Goal: Information Seeking & Learning: Learn about a topic

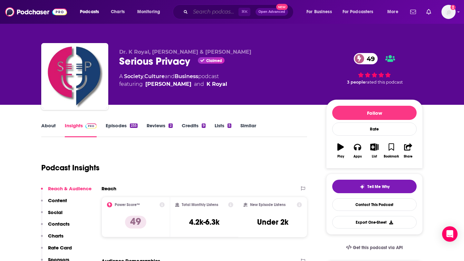
click at [198, 12] on input "Search podcasts, credits, & more..." at bounding box center [214, 12] width 48 height 10
paste input "Technovation with [PERSON_NAME]"
type input "Technovation with [PERSON_NAME]"
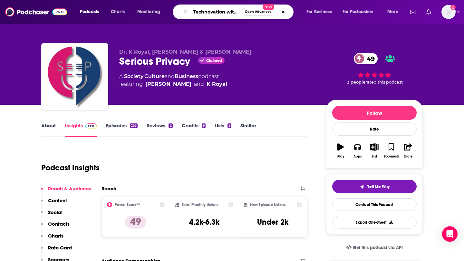
scroll to position [0, 25]
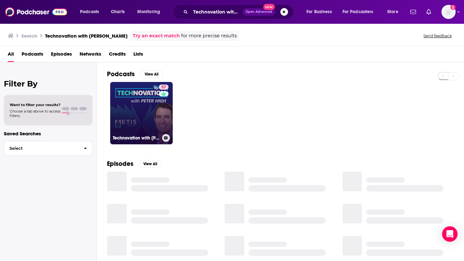
click at [124, 127] on link "57 Technovation with [PERSON_NAME] (CIO, CTO, CDO, CXO Interviews)" at bounding box center [141, 113] width 62 height 62
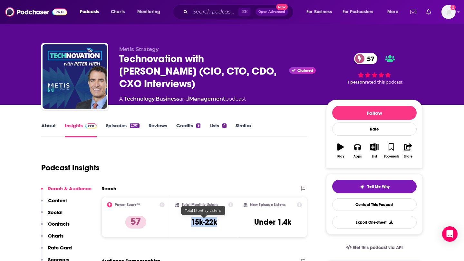
drag, startPoint x: 191, startPoint y: 224, endPoint x: 217, endPoint y: 224, distance: 26.4
click at [218, 224] on div "Total Monthly Listens 15k-22k" at bounding box center [204, 218] width 58 height 30
copy h3 "15k-22k"
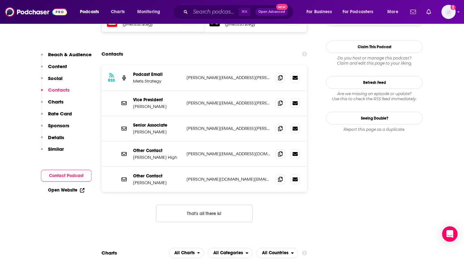
scroll to position [581, 0]
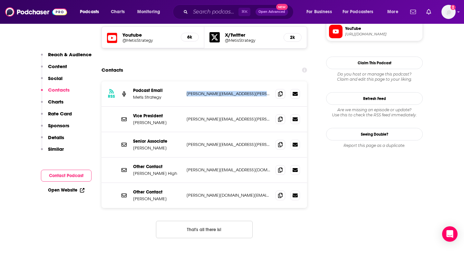
drag, startPoint x: 187, startPoint y: 62, endPoint x: 259, endPoint y: 63, distance: 72.1
click at [259, 91] on p "[PERSON_NAME][EMAIL_ADDRESS][PERSON_NAME][DOMAIN_NAME]" at bounding box center [228, 93] width 84 height 5
copy p "[PERSON_NAME][EMAIL_ADDRESS][PERSON_NAME][DOMAIN_NAME]"
drag, startPoint x: 185, startPoint y: 140, endPoint x: 245, endPoint y: 139, distance: 60.2
click at [245, 158] on div "Other Contact [PERSON_NAME] [PERSON_NAME][EMAIL_ADDRESS][DOMAIN_NAME] [PERSON_N…" at bounding box center [203, 170] width 205 height 25
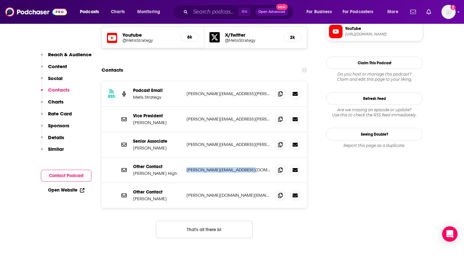
copy p "[PERSON_NAME][EMAIL_ADDRESS][DOMAIN_NAME]"
drag, startPoint x: 184, startPoint y: 163, endPoint x: 253, endPoint y: 166, distance: 68.3
click at [253, 183] on div "Other Contact [PERSON_NAME] [PERSON_NAME][DOMAIN_NAME][EMAIL_ADDRESS][PERSON_NA…" at bounding box center [203, 195] width 205 height 25
copy p "[PERSON_NAME][DOMAIN_NAME][EMAIL_ADDRESS][PERSON_NAME][DOMAIN_NAME]"
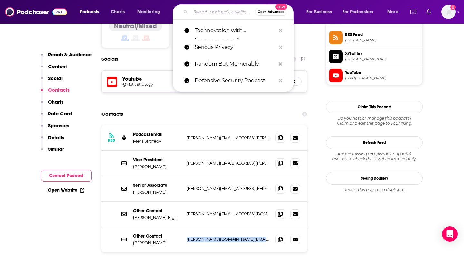
scroll to position [507, 0]
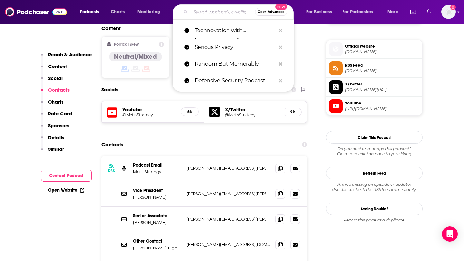
paste input "Startup Hustle"
type input "Startup Hustle"
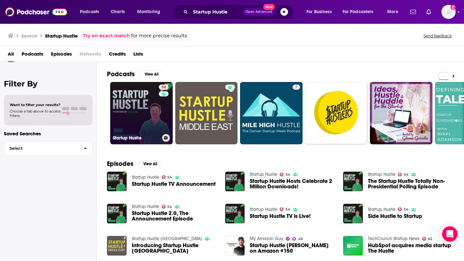
click at [128, 123] on link "54 Startup Hustle" at bounding box center [141, 113] width 62 height 62
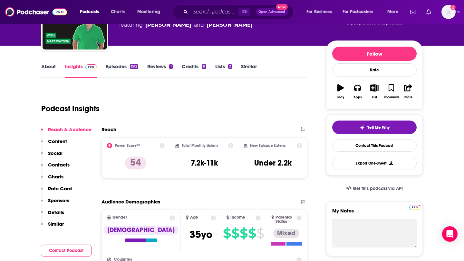
scroll to position [66, 0]
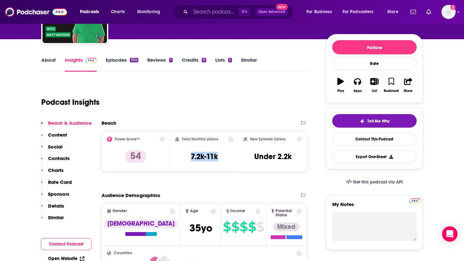
drag, startPoint x: 184, startPoint y: 157, endPoint x: 231, endPoint y: 157, distance: 47.3
click at [231, 157] on div "Total Monthly Listens 7.2k-11k" at bounding box center [204, 152] width 58 height 30
copy h3 "7.2k-11k"
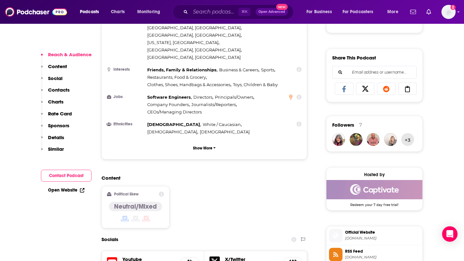
click at [193, 182] on div "Content Political Skew Neutral/Mixed" at bounding box center [203, 204] width 205 height 59
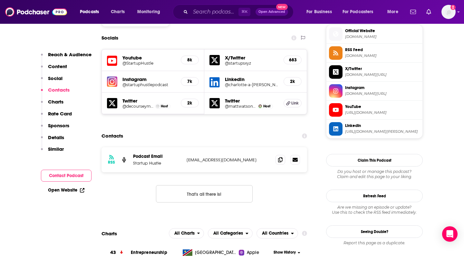
scroll to position [586, 0]
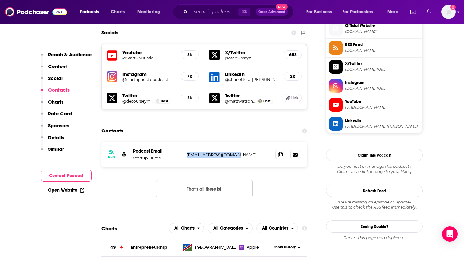
drag, startPoint x: 185, startPoint y: 115, endPoint x: 229, endPoint y: 115, distance: 43.8
click at [229, 142] on div "RSS Podcast Email Startup Hustle [EMAIL_ADDRESS][DOMAIN_NAME] [EMAIL_ADDRESS][D…" at bounding box center [203, 154] width 205 height 25
copy p "[EMAIL_ADDRESS][DOMAIN_NAME]"
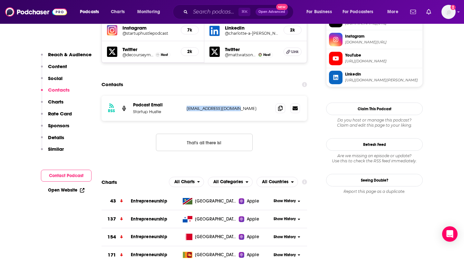
scroll to position [635, 0]
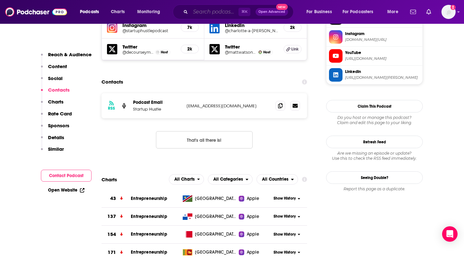
click at [200, 15] on input "Search podcasts, credits, & more..." at bounding box center [214, 12] width 48 height 10
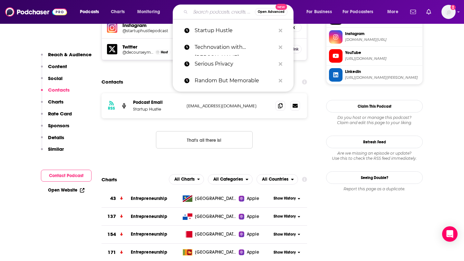
paste input "The Startup Ideas Podcast"
type input "The Startup Ideas Podcast"
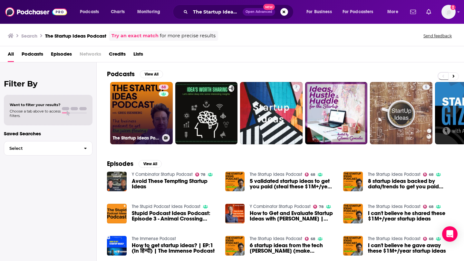
click at [149, 111] on link "68 The Startup Ideas Podcast" at bounding box center [141, 113] width 62 height 62
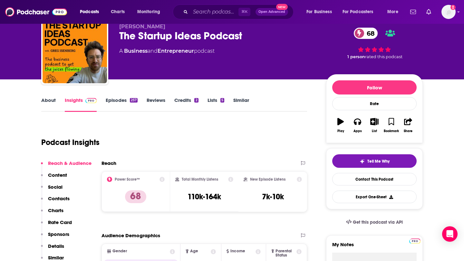
scroll to position [26, 0]
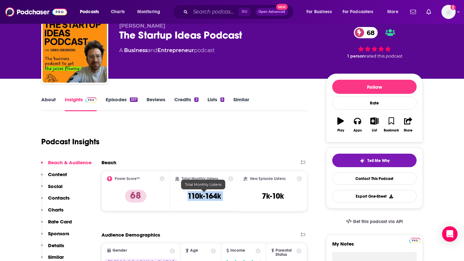
drag, startPoint x: 185, startPoint y: 196, endPoint x: 239, endPoint y: 196, distance: 54.1
click at [240, 196] on div "Power Score™ 68 Total Monthly Listens 110k-164k New Episode Listens 7k-10k" at bounding box center [203, 191] width 205 height 41
copy div "110k-164k"
click at [188, 203] on div "Total Monthly Listens 110k-164k" at bounding box center [204, 191] width 58 height 30
drag, startPoint x: 186, startPoint y: 196, endPoint x: 220, endPoint y: 196, distance: 34.1
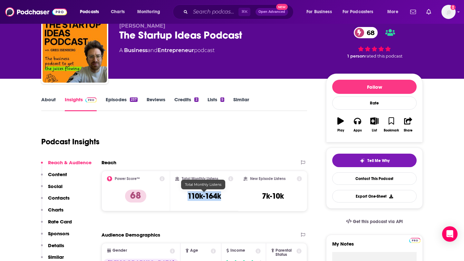
click at [221, 196] on div "Total Monthly Listens 110k-164k" at bounding box center [204, 191] width 58 height 30
copy h3 "110k-164k"
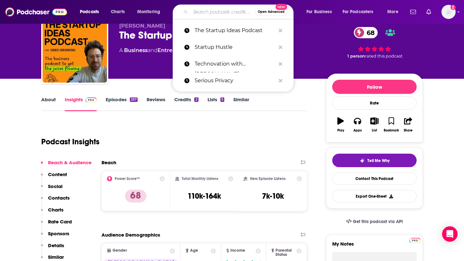
click at [194, 15] on input "Search podcasts, credits, & more..." at bounding box center [222, 12] width 64 height 10
type input "c"
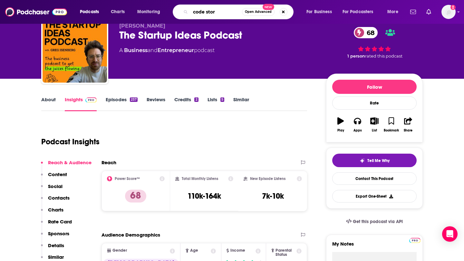
type input "code story"
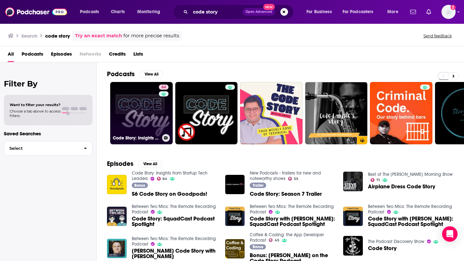
click at [137, 114] on link "64 Code Story: Insights from Startup Tech Leaders" at bounding box center [141, 113] width 62 height 62
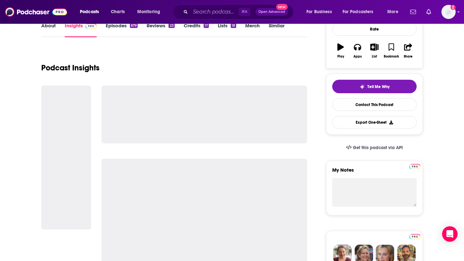
scroll to position [105, 0]
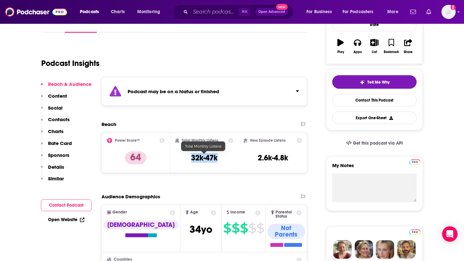
drag, startPoint x: 192, startPoint y: 161, endPoint x: 219, endPoint y: 161, distance: 27.0
click at [219, 161] on div "Total Monthly Listens 32k-47k" at bounding box center [204, 153] width 58 height 30
copy h3 "32k-47k"
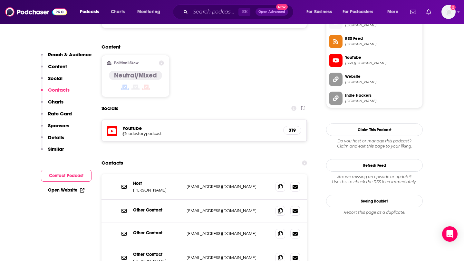
scroll to position [540, 0]
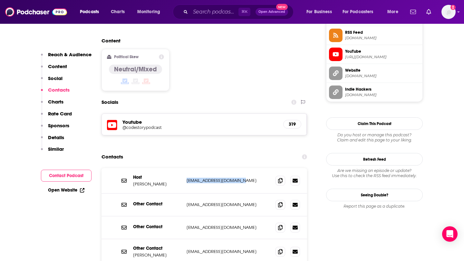
drag, startPoint x: 184, startPoint y: 145, endPoint x: 249, endPoint y: 146, distance: 64.7
click at [249, 168] on div "Host [PERSON_NAME] [EMAIL_ADDRESS][DOMAIN_NAME] [EMAIL_ADDRESS][DOMAIN_NAME]" at bounding box center [203, 180] width 205 height 25
click at [195, 202] on p "[EMAIL_ADDRESS][DOMAIN_NAME]" at bounding box center [228, 204] width 84 height 5
drag, startPoint x: 185, startPoint y: 168, endPoint x: 248, endPoint y: 168, distance: 63.4
click at [249, 194] on div "Other Contact [EMAIL_ADDRESS][DOMAIN_NAME] [EMAIL_ADDRESS][DOMAIN_NAME]" at bounding box center [203, 205] width 205 height 23
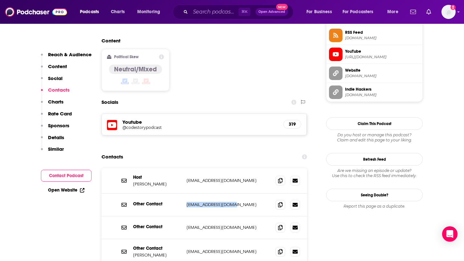
copy p "[EMAIL_ADDRESS][DOMAIN_NAME]"
click at [185, 240] on div "Other Contact [PERSON_NAME] [EMAIL_ADDRESS][DOMAIN_NAME] [EMAIL_ADDRESS][DOMAIN…" at bounding box center [203, 252] width 205 height 25
drag, startPoint x: 185, startPoint y: 194, endPoint x: 233, endPoint y: 193, distance: 47.3
click at [233, 217] on div "Other Contact [EMAIL_ADDRESS][DOMAIN_NAME] [EMAIL_ADDRESS][DOMAIN_NAME]" at bounding box center [203, 228] width 205 height 23
drag, startPoint x: 187, startPoint y: 191, endPoint x: 229, endPoint y: 190, distance: 42.5
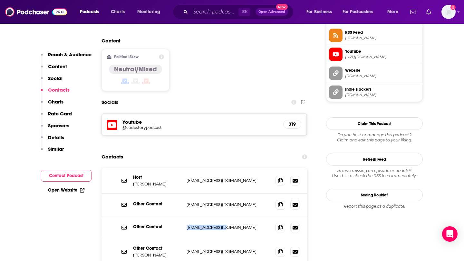
click at [230, 217] on div "Other Contact [EMAIL_ADDRESS][DOMAIN_NAME] [EMAIL_ADDRESS][DOMAIN_NAME]" at bounding box center [203, 228] width 205 height 23
click at [184, 168] on div "Host [PERSON_NAME] [EMAIL_ADDRESS][DOMAIN_NAME] [EMAIL_ADDRESS][DOMAIN_NAME]" at bounding box center [203, 180] width 205 height 25
drag, startPoint x: 184, startPoint y: 142, endPoint x: 242, endPoint y: 145, distance: 58.3
click at [243, 168] on div "Host [PERSON_NAME] [EMAIL_ADDRESS][DOMAIN_NAME] [EMAIL_ADDRESS][DOMAIN_NAME]" at bounding box center [203, 180] width 205 height 25
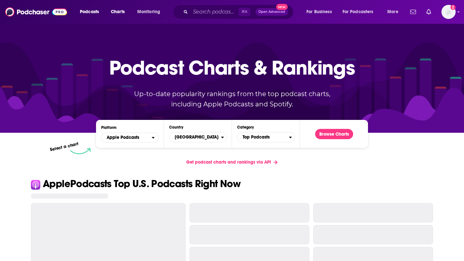
click at [189, 14] on div "⌘ K Open Advanced New" at bounding box center [233, 12] width 121 height 15
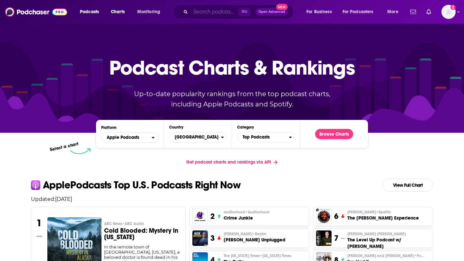
click at [198, 13] on input "Search podcasts, credits, & more..." at bounding box center [214, 12] width 48 height 10
paste input "She Said Privacy / He Said Security"
type input "She Said Privacy / He Said Security"
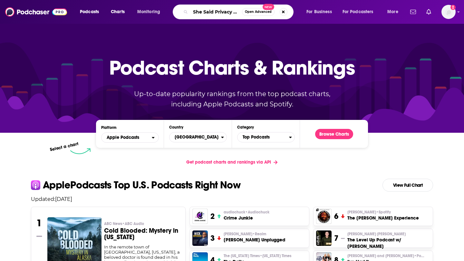
scroll to position [0, 36]
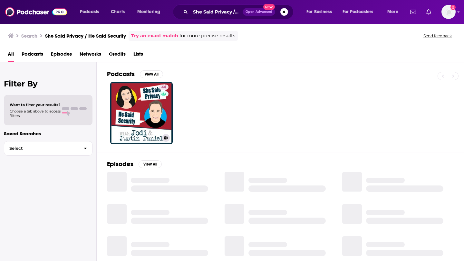
click at [145, 111] on link "44 She Said Privacy/He Said Security" at bounding box center [141, 113] width 62 height 62
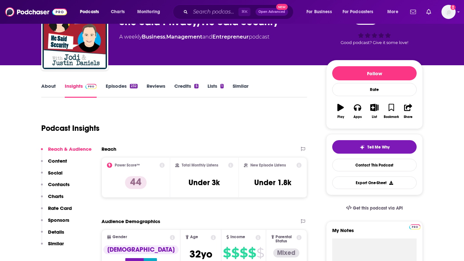
scroll to position [51, 0]
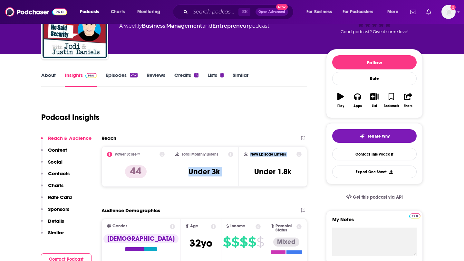
drag, startPoint x: 185, startPoint y: 174, endPoint x: 244, endPoint y: 173, distance: 58.6
click at [245, 173] on div "Power Score™ 44 Total Monthly Listens Under 3k New Episode Listens Under 1.8k" at bounding box center [203, 166] width 205 height 41
copy div "Under 3k New Episode Listens"
click at [192, 175] on h3 "Under 3k" at bounding box center [203, 172] width 31 height 10
drag, startPoint x: 186, startPoint y: 171, endPoint x: 222, endPoint y: 171, distance: 36.1
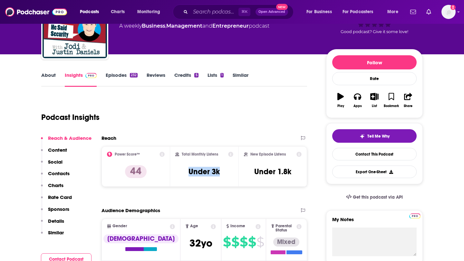
click at [222, 171] on div "Total Monthly Listens Under 3k" at bounding box center [204, 167] width 58 height 30
copy h3 "Under 3k"
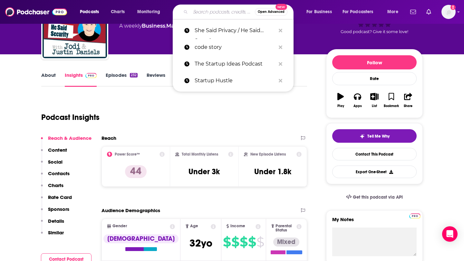
click at [194, 11] on input "Search podcasts, credits, & more..." at bounding box center [222, 12] width 64 height 10
paste input "The Vergecast"
type input "The Vergecast"
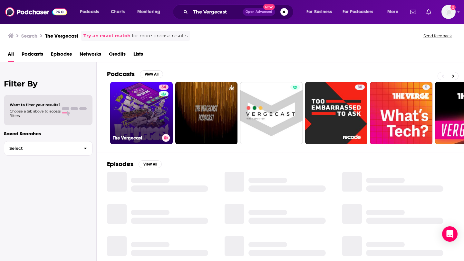
click at [150, 105] on link "84 The Vergecast" at bounding box center [141, 113] width 62 height 62
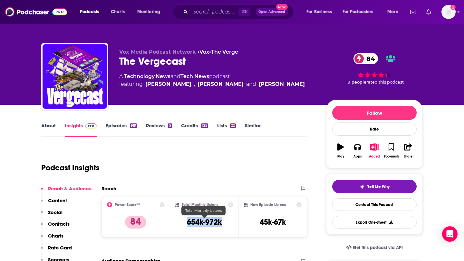
drag, startPoint x: 184, startPoint y: 223, endPoint x: 223, endPoint y: 223, distance: 38.6
click at [223, 223] on div "Total Monthly Listens 654k-972k" at bounding box center [204, 218] width 58 height 30
copy h3 "654k-972k"
